Goal: Check status: Check status

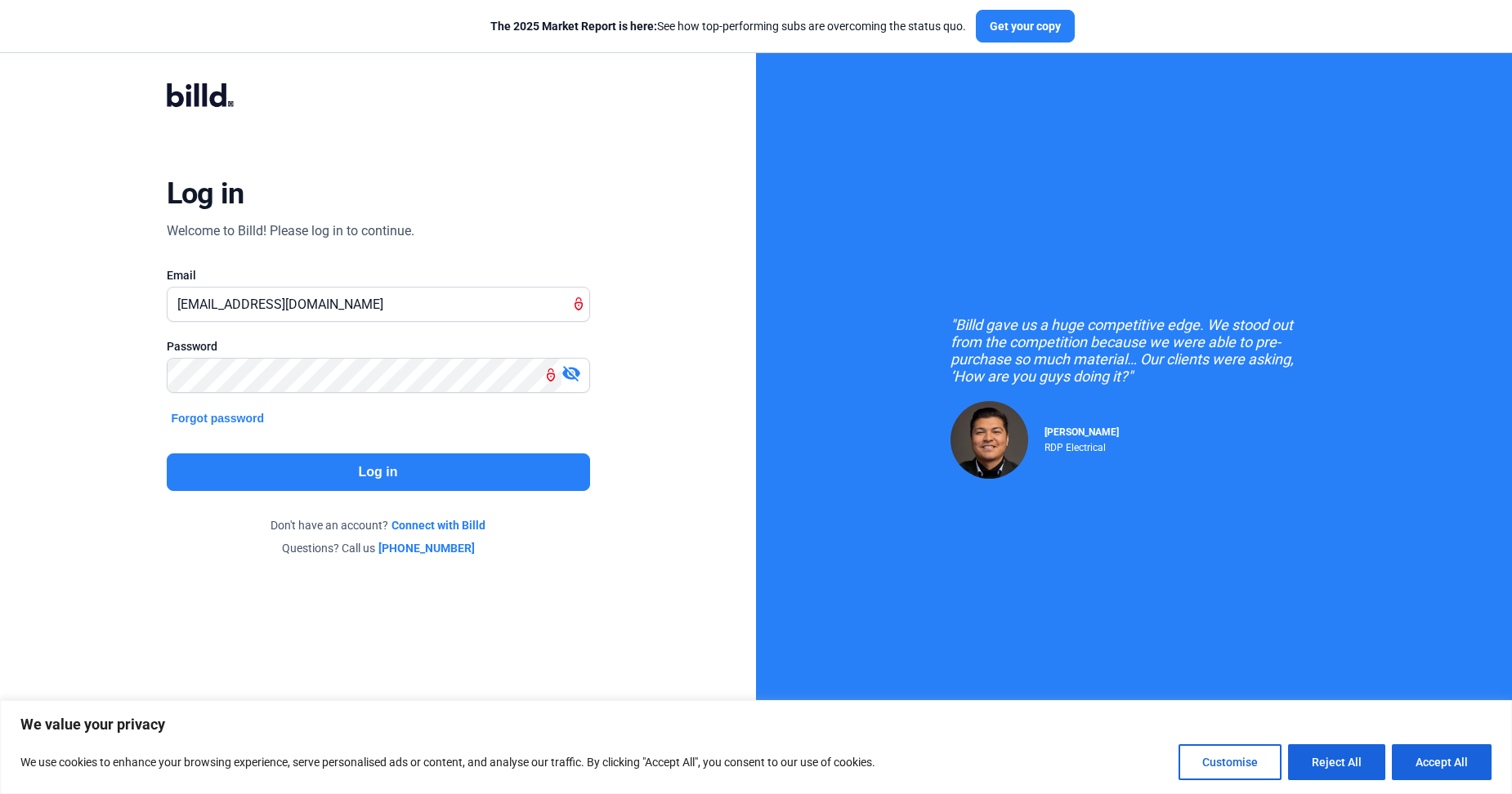
type input "[EMAIL_ADDRESS][DOMAIN_NAME]"
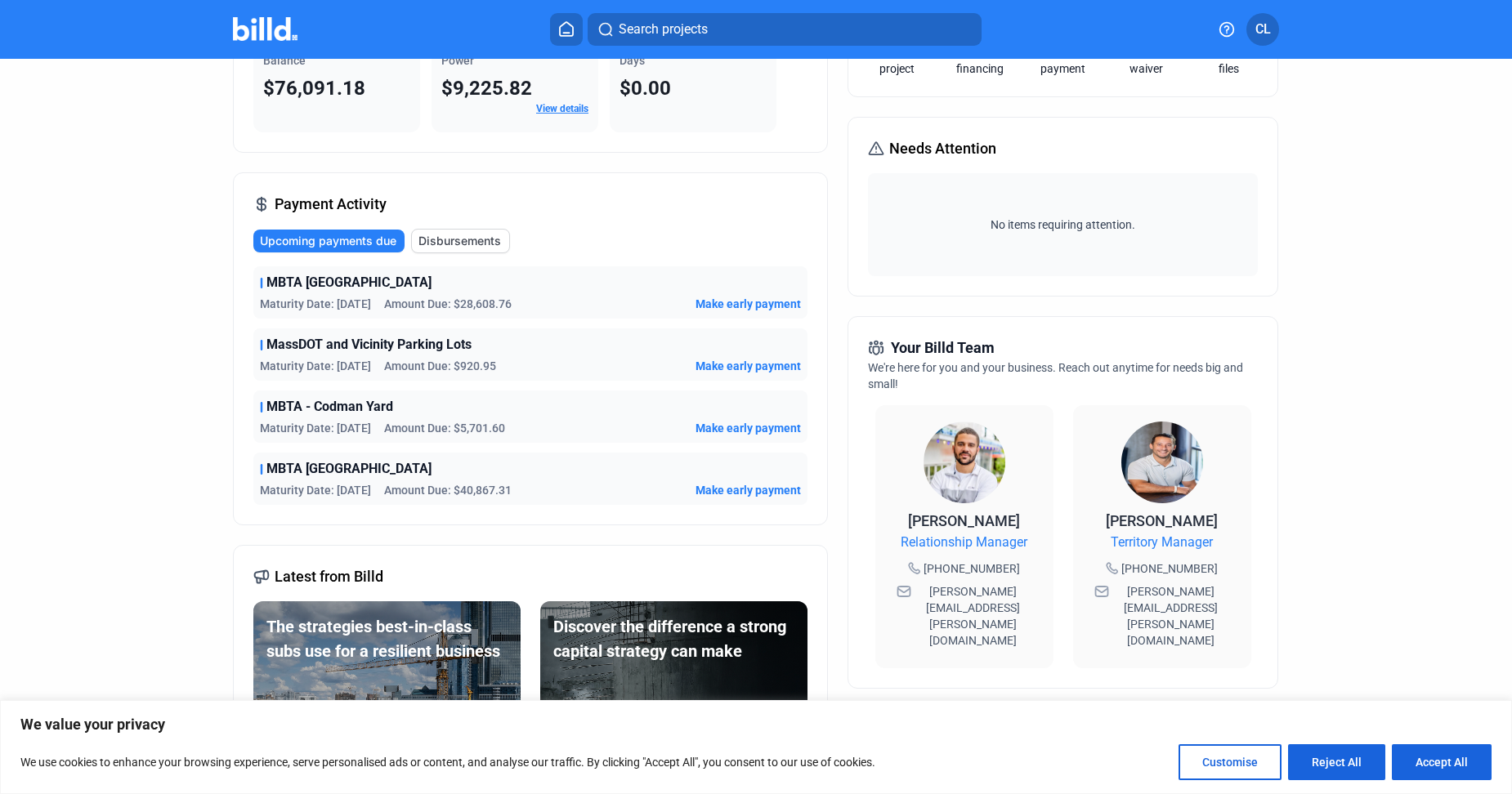
scroll to position [76, 0]
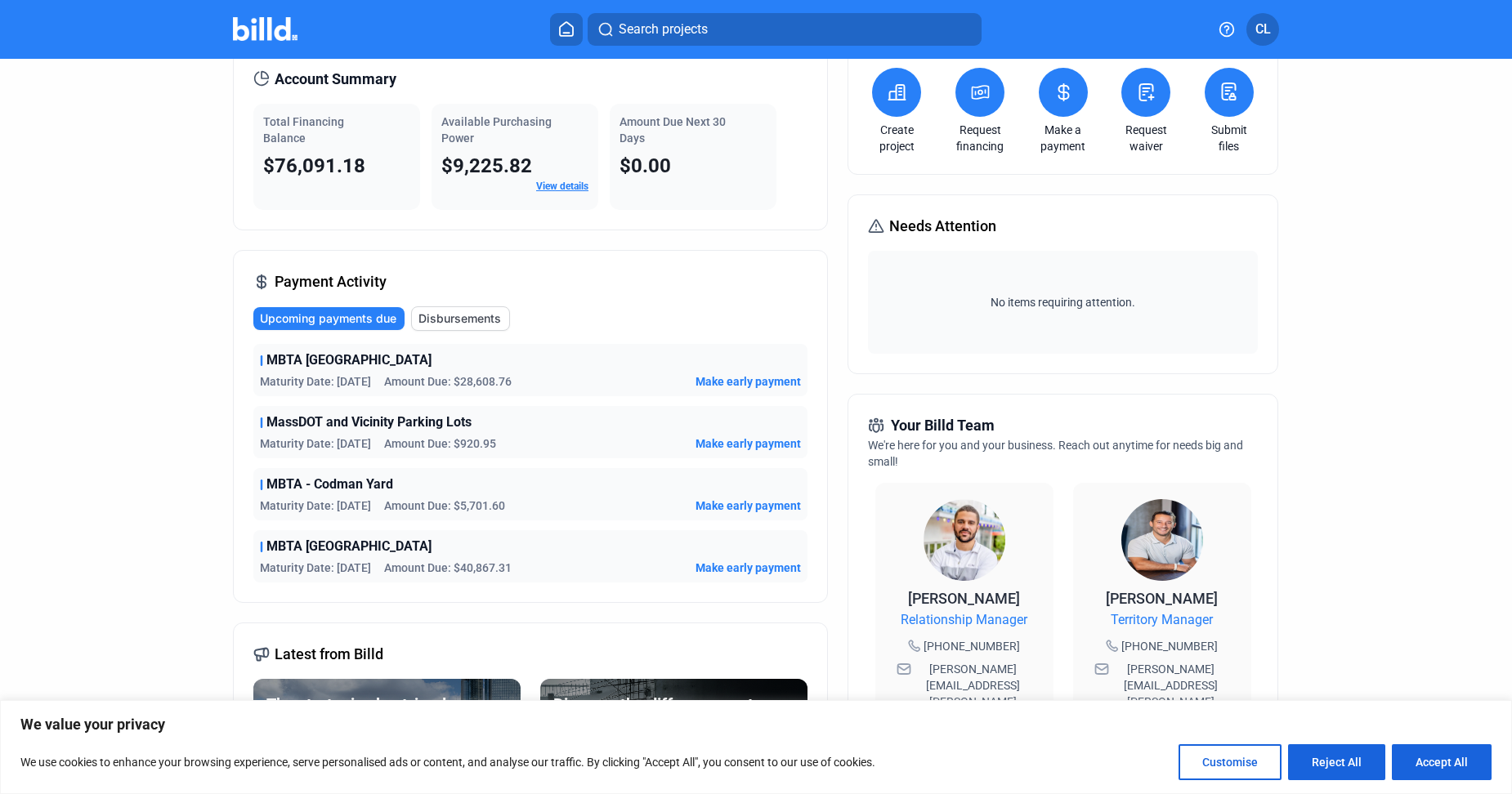
click at [483, 563] on span "Amount Due: $40,867.31" at bounding box center [448, 567] width 128 height 16
click at [485, 506] on span "Amount Due: $5,701.60" at bounding box center [444, 505] width 121 height 16
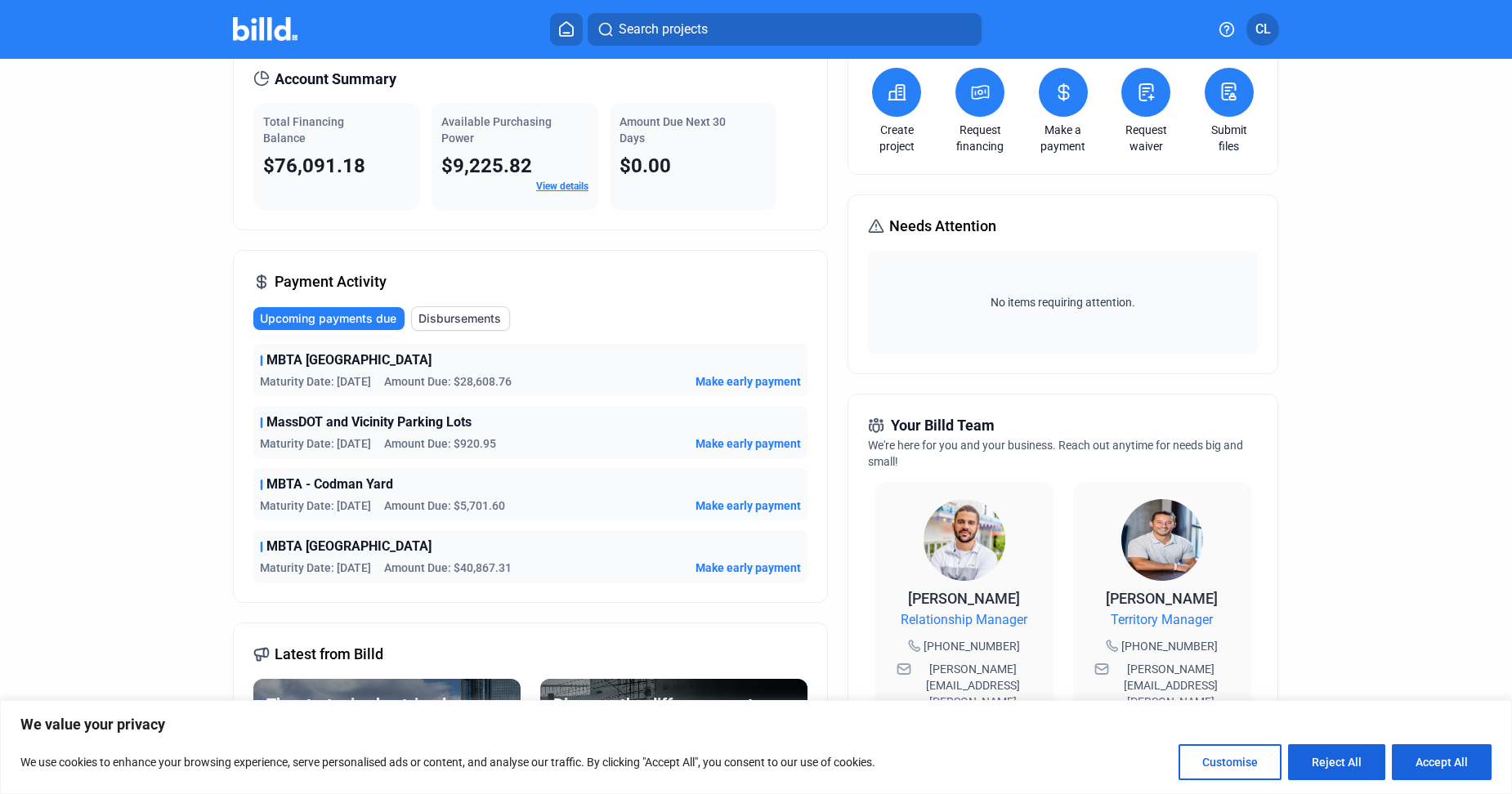
click at [466, 438] on span "Amount Due: $920.95" at bounding box center [439, 443] width 112 height 16
click at [573, 436] on div "Maturity Date: [DATE] Amount Due: $920.95 Make early payment" at bounding box center [530, 443] width 541 height 16
click at [485, 319] on span "Disbursements" at bounding box center [460, 318] width 83 height 16
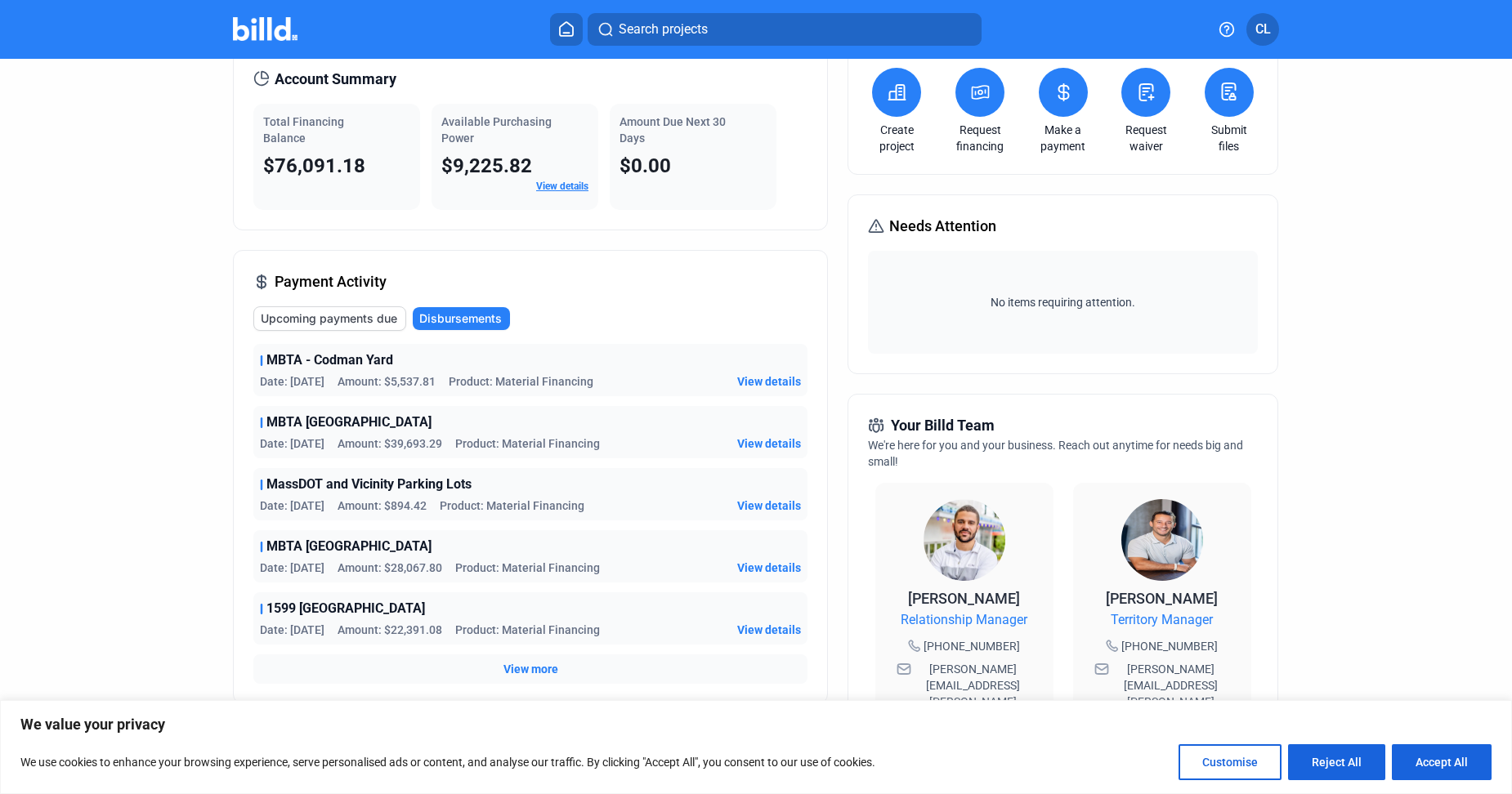
click at [762, 376] on span "View details" at bounding box center [770, 381] width 64 height 16
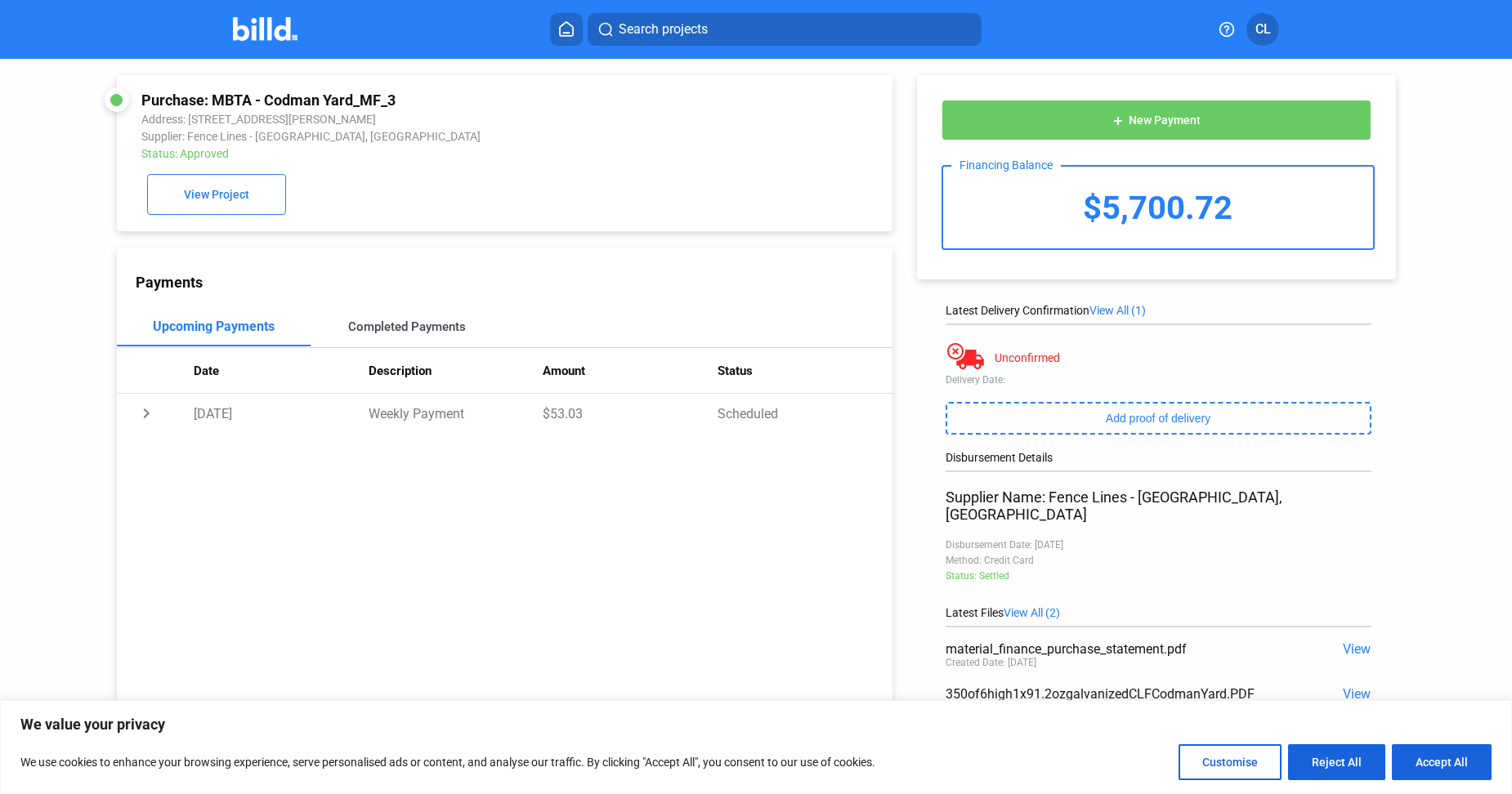
click at [389, 334] on div "Completed Payments" at bounding box center [406, 327] width 118 height 15
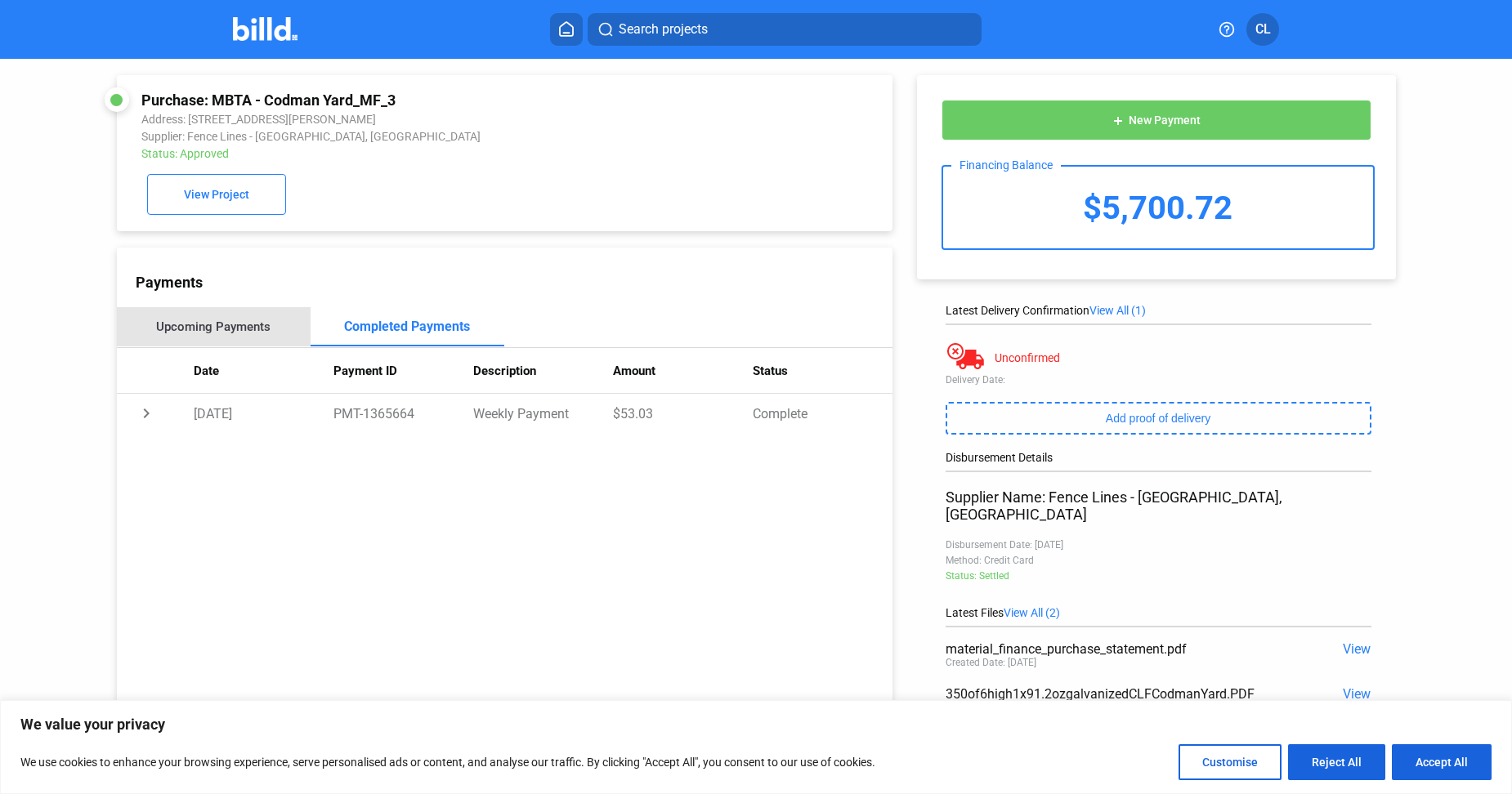
click at [221, 332] on div "Upcoming Payments" at bounding box center [214, 327] width 115 height 15
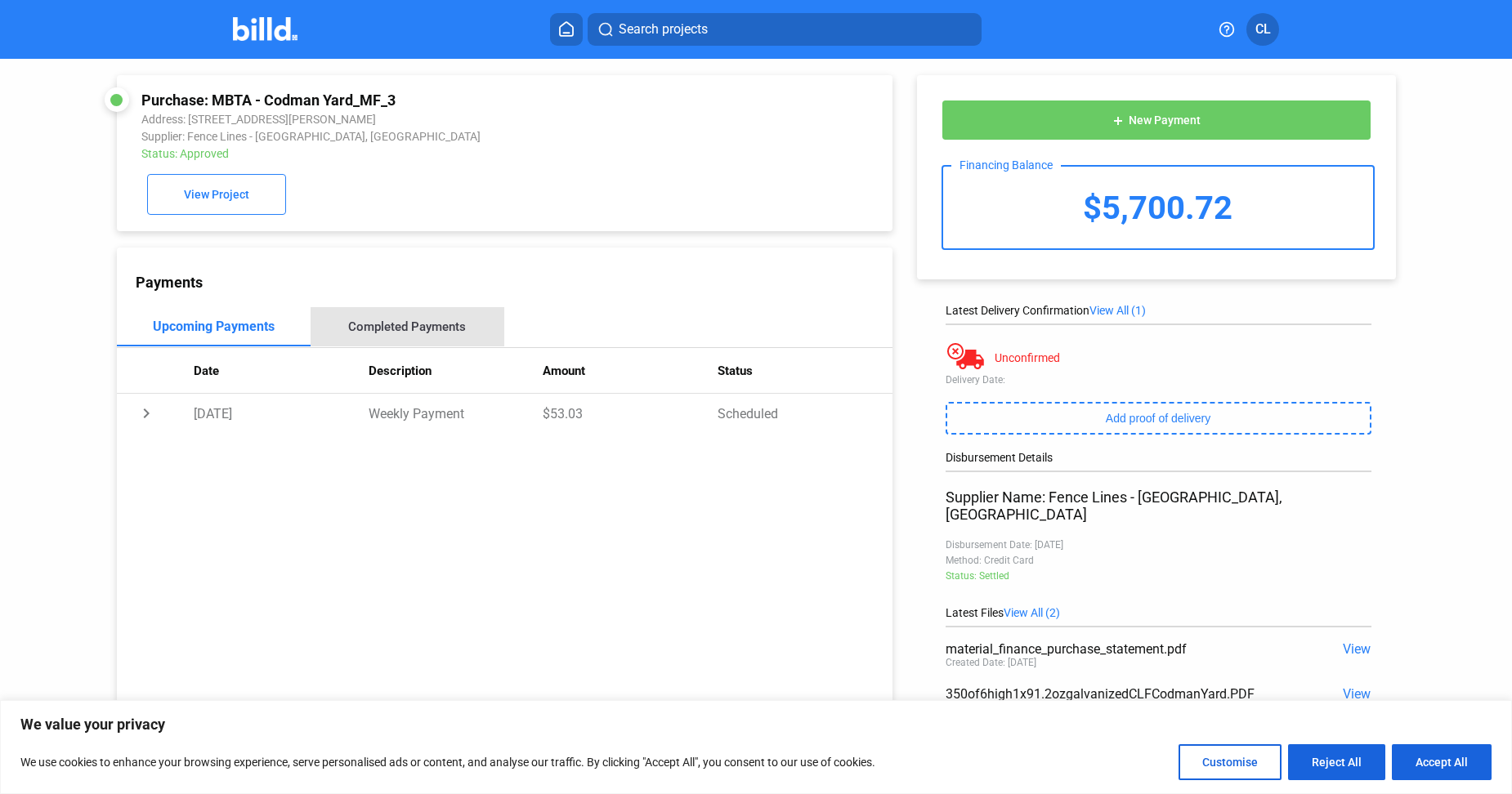
click at [443, 327] on div "Completed Payments" at bounding box center [406, 327] width 118 height 15
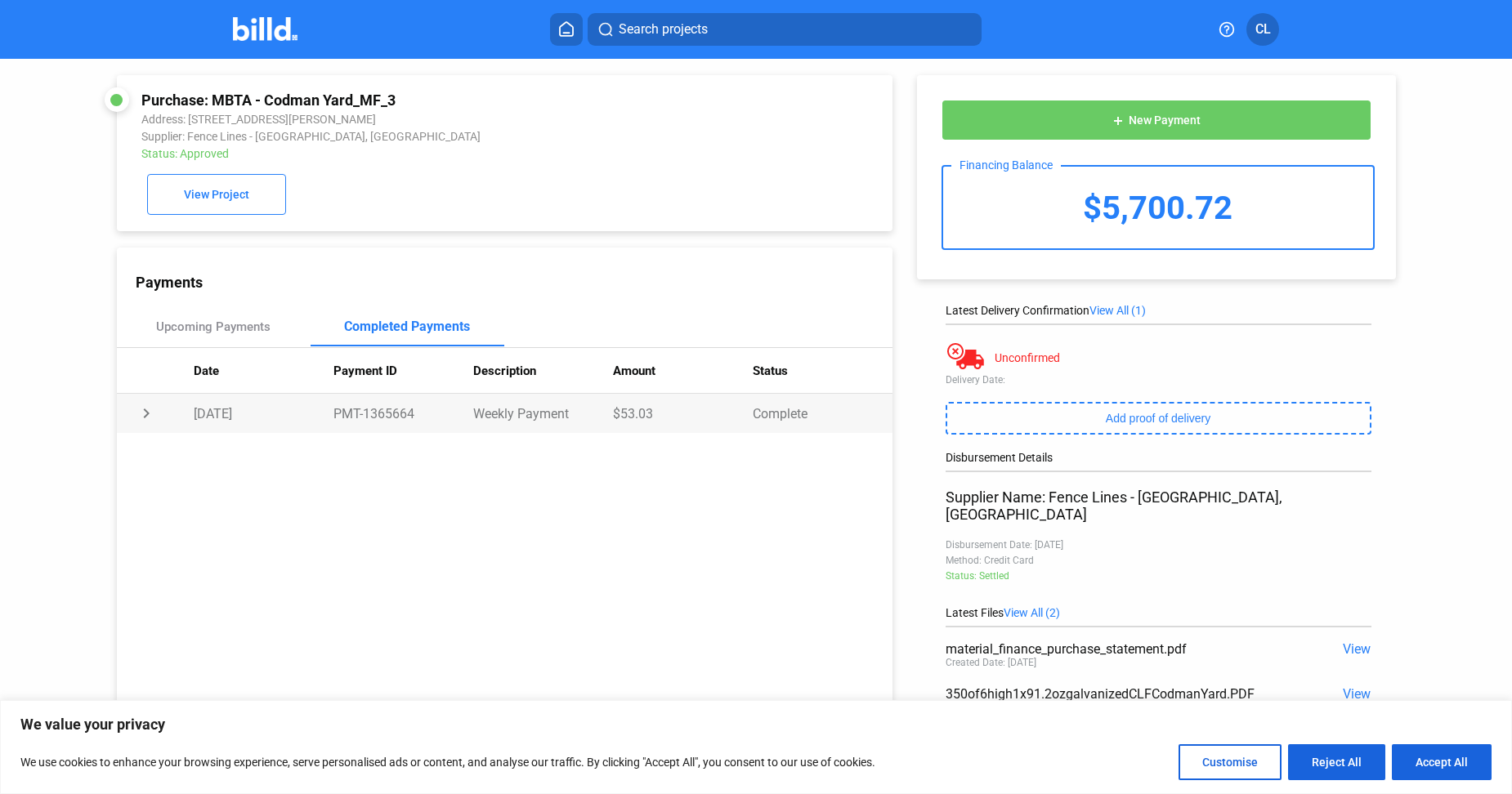
click at [627, 419] on td "$53.03" at bounding box center [683, 414] width 140 height 40
copy td "53.03"
click at [143, 420] on td "chevron_right" at bounding box center [155, 414] width 78 height 40
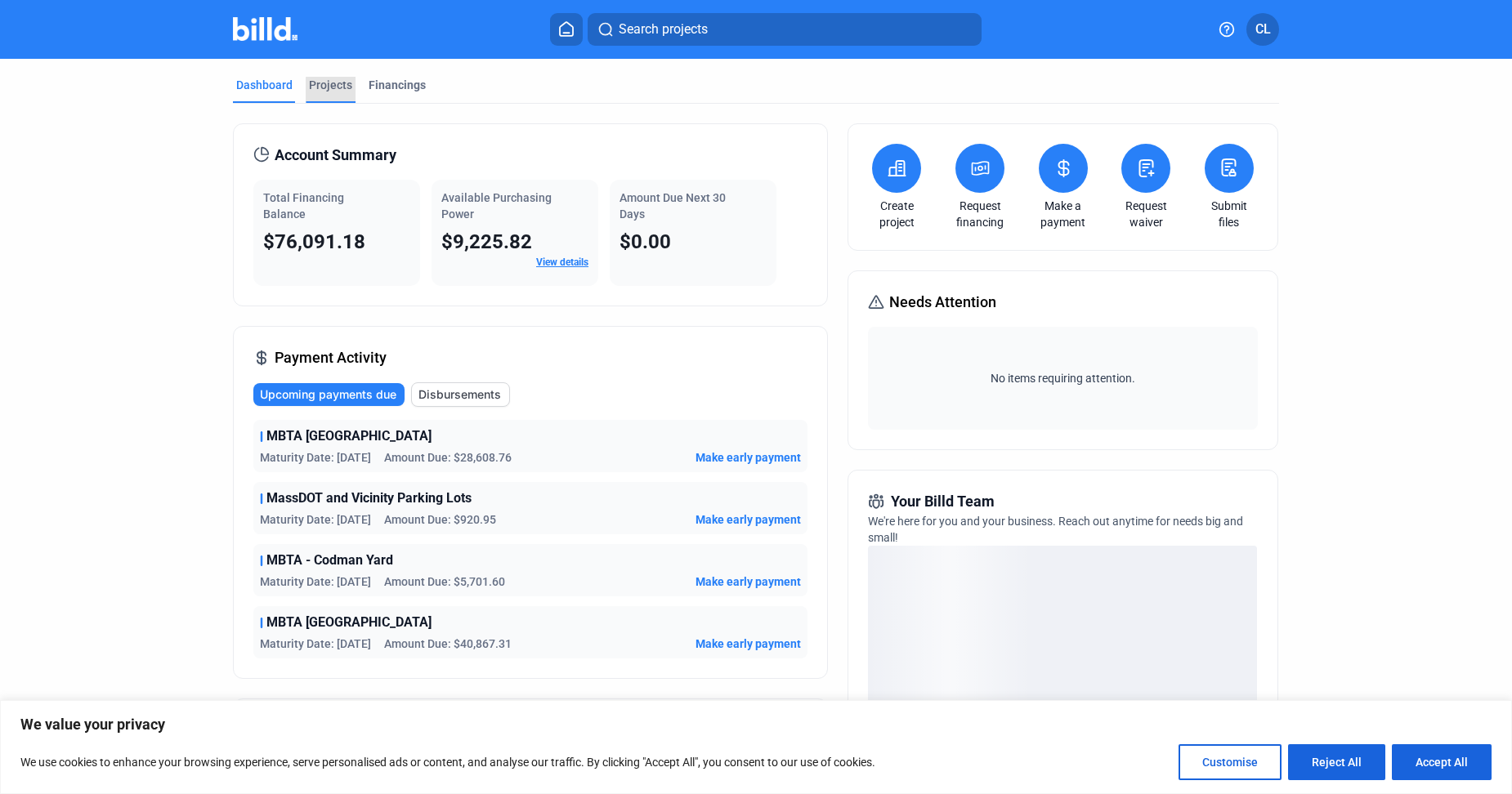
click at [335, 93] on div "Projects" at bounding box center [330, 90] width 50 height 26
